Goal: Navigation & Orientation: Understand site structure

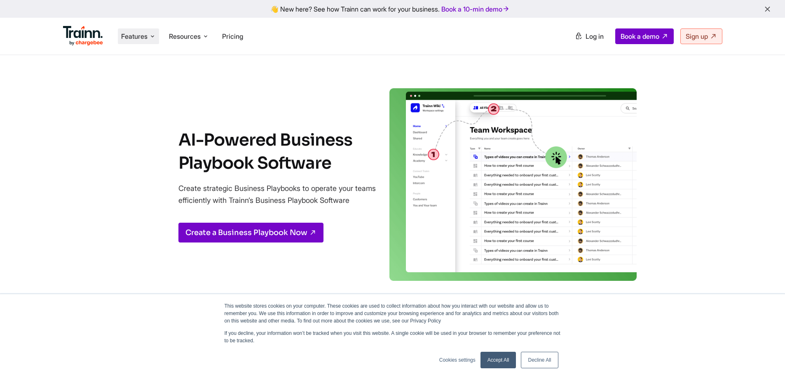
click at [145, 37] on span "Features" at bounding box center [134, 36] width 26 height 9
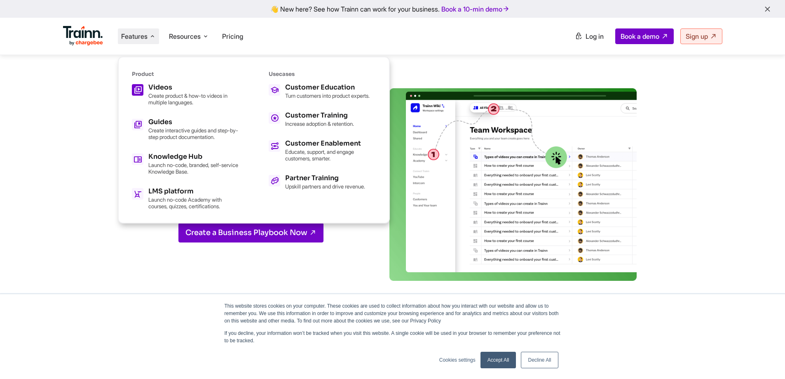
click at [171, 85] on h5 "Videos" at bounding box center [193, 87] width 91 height 7
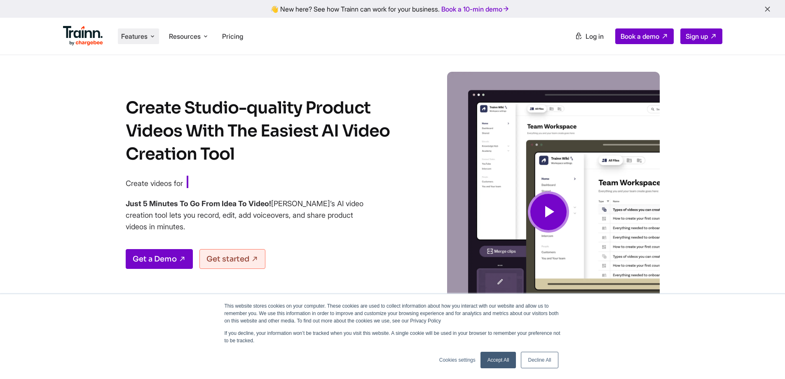
click at [143, 38] on span "Features" at bounding box center [134, 36] width 26 height 9
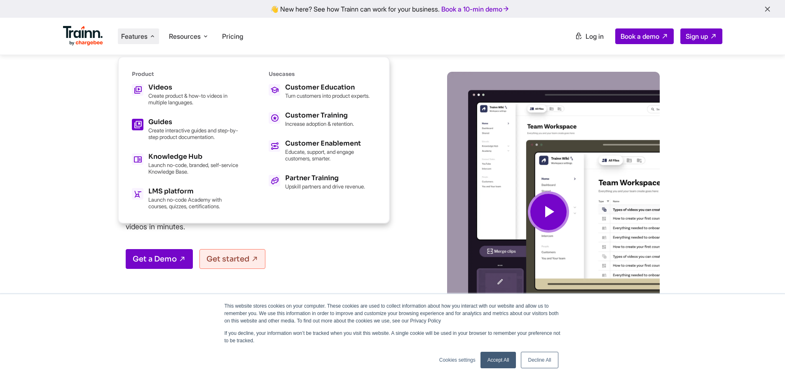
click at [174, 122] on h5 "Guides" at bounding box center [193, 122] width 91 height 7
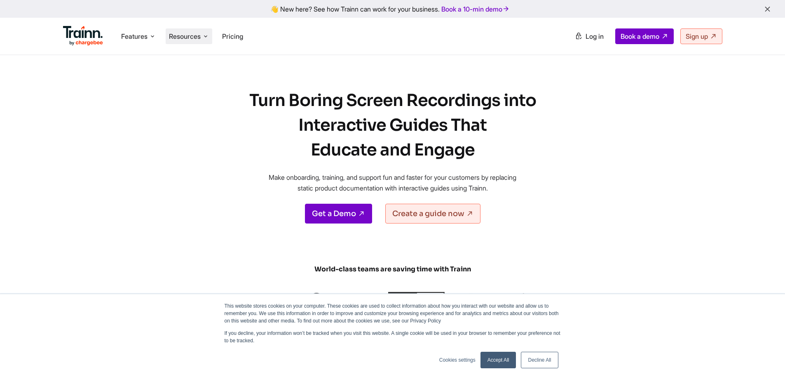
click at [180, 35] on span "Resources" at bounding box center [185, 36] width 32 height 9
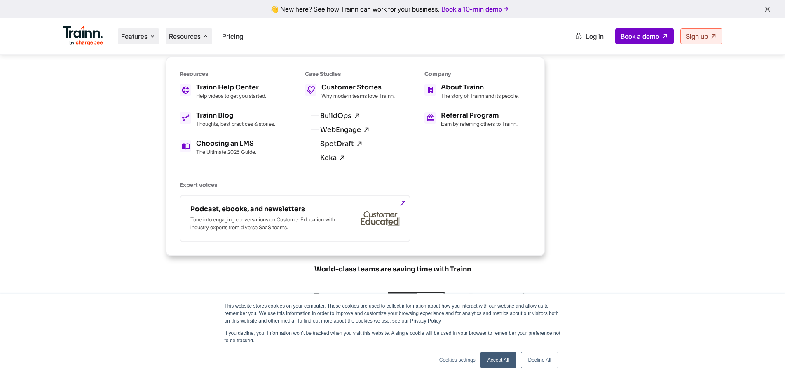
click at [135, 41] on li "Features Product Videos Create product & how-to videos in multiple languages. G…" at bounding box center [138, 36] width 41 height 16
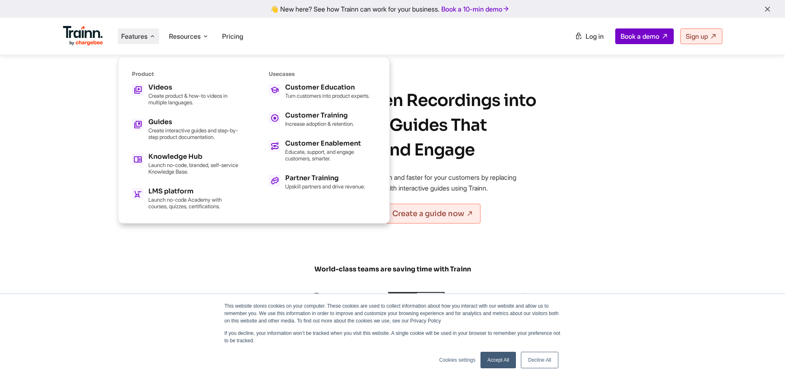
click at [90, 36] on img at bounding box center [83, 36] width 40 height 20
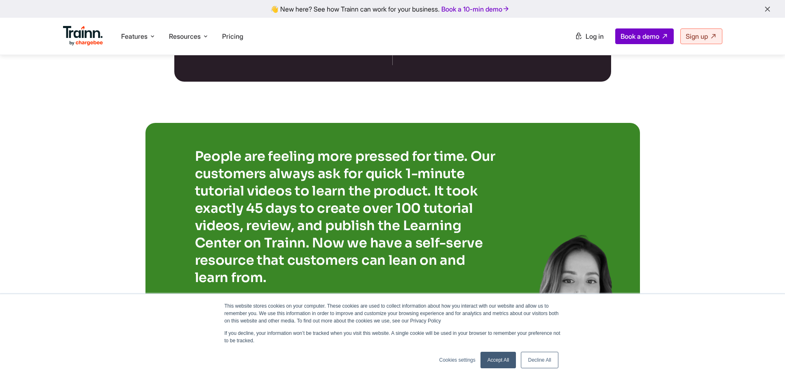
scroll to position [1616, 0]
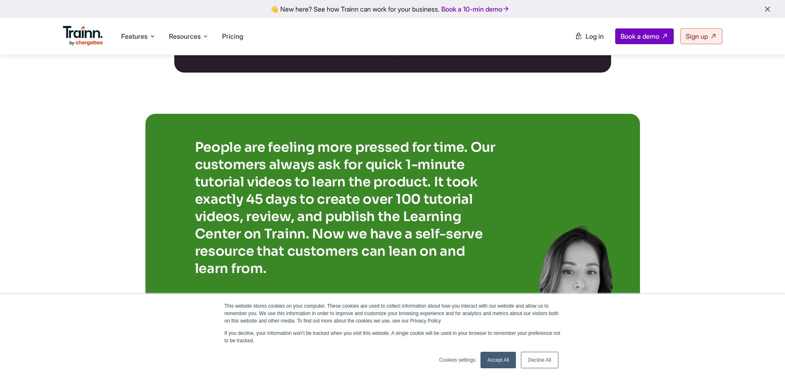
click at [504, 355] on link "Accept All" at bounding box center [498, 359] width 36 height 16
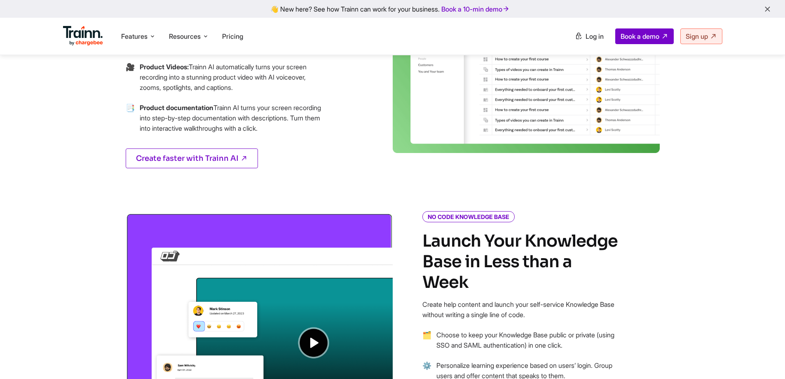
scroll to position [61, 0]
